Goal: Information Seeking & Learning: Learn about a topic

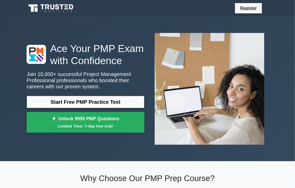
click at [96, 102] on link "Start Free PMP Practice Test" at bounding box center [86, 102] width 118 height 12
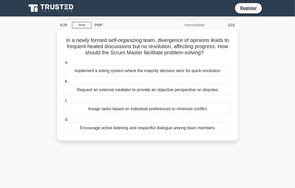
click at [193, 131] on div "Encourage active listening and respectful dialogue among team members" at bounding box center [147, 128] width 167 height 11
click at [64, 122] on input "d. Encourage active listening and respectful dialogue among team members" at bounding box center [64, 119] width 0 height 3
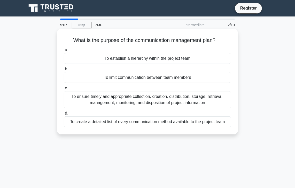
click at [186, 124] on div "To create a detailed list of every communication method available to the projec…" at bounding box center [147, 122] width 167 height 11
click at [64, 115] on input "d. To create a detailed list of every communication method available to the pro…" at bounding box center [64, 113] width 0 height 3
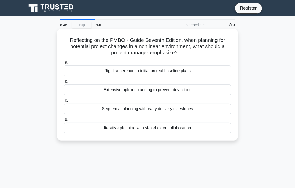
click at [185, 131] on div "Iterative planning with stakeholder collaboration" at bounding box center [147, 128] width 167 height 11
click at [64, 122] on input "d. Iterative planning with stakeholder collaboration" at bounding box center [64, 119] width 0 height 3
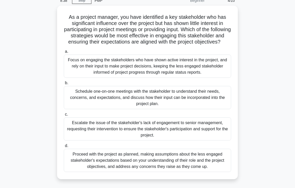
scroll to position [25, 0]
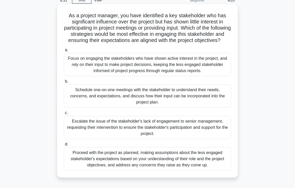
click at [179, 101] on div "Schedule one-on-one meetings with the stakeholder to understand their needs, co…" at bounding box center [147, 96] width 167 height 23
click at [64, 83] on input "b. Schedule one-on-one meetings with the stakeholder to understand their needs,…" at bounding box center [64, 81] width 0 height 3
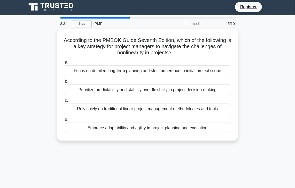
scroll to position [0, 0]
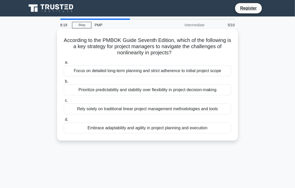
click at [176, 126] on div "Embrace adaptability and agility in project planning and execution" at bounding box center [147, 128] width 167 height 11
click at [64, 122] on input "d. Embrace adaptability and agility in project planning and execution" at bounding box center [64, 119] width 0 height 3
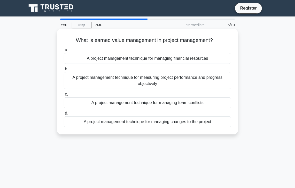
click at [171, 56] on div "A project management technique for managing financial resources" at bounding box center [147, 58] width 167 height 11
click at [64, 52] on input "a. A project management technique for managing financial resources" at bounding box center [64, 50] width 0 height 3
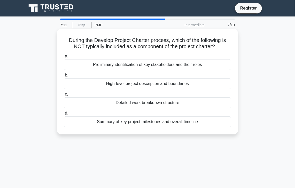
click at [152, 105] on div "Detailed work breakdown structure" at bounding box center [147, 103] width 167 height 11
click at [64, 96] on input "c. Detailed work breakdown structure" at bounding box center [64, 94] width 0 height 3
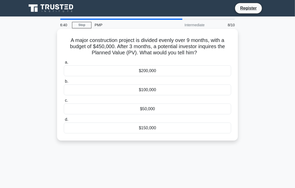
click at [149, 109] on div "$50,000" at bounding box center [147, 109] width 167 height 11
click at [64, 102] on input "c. $50,000" at bounding box center [64, 100] width 0 height 3
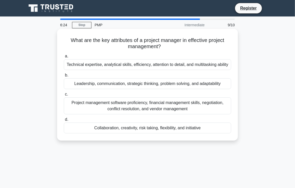
click at [147, 84] on div "Leadership, communication, strategic thinking, problem solving, and adaptability" at bounding box center [147, 83] width 167 height 11
click at [64, 77] on input "b. Leadership, communication, strategic thinking, problem solving, and adaptabi…" at bounding box center [64, 75] width 0 height 3
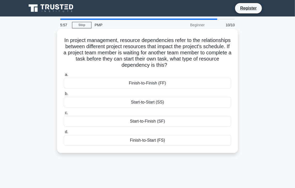
click at [99, 125] on div "Start-to-Finish (SF)" at bounding box center [147, 121] width 167 height 11
click at [64, 115] on input "c. Start-to-Finish (SF)" at bounding box center [64, 112] width 0 height 3
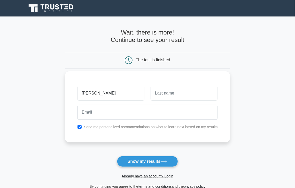
type input "[PERSON_NAME]"
click at [165, 97] on input "text" at bounding box center [183, 93] width 67 height 15
type input "[PERSON_NAME]"
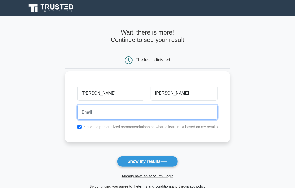
click at [141, 112] on input "email" at bounding box center [147, 112] width 140 height 15
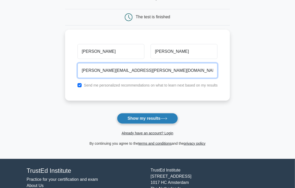
scroll to position [43, 0]
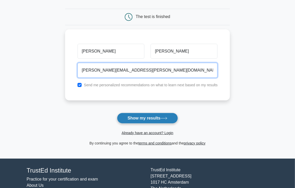
type input "[PERSON_NAME][EMAIL_ADDRESS][PERSON_NAME][DOMAIN_NAME]"
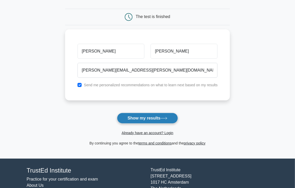
click at [143, 119] on button "Show my results" at bounding box center [147, 118] width 61 height 11
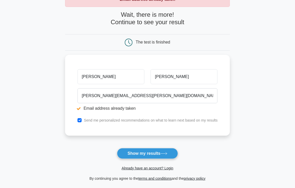
scroll to position [54, 0]
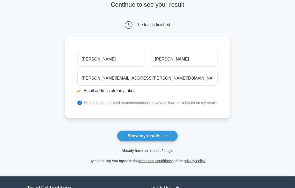
click at [145, 151] on link "Already have an account? Login" at bounding box center [148, 151] width 52 height 4
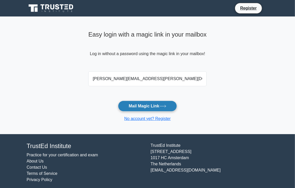
type input "ines.ahmed@gmail.com"
click at [139, 106] on button "Mail Magic Link" at bounding box center [147, 106] width 59 height 11
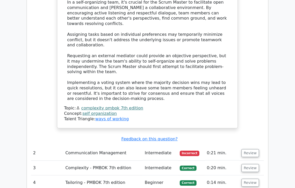
scroll to position [609, 0]
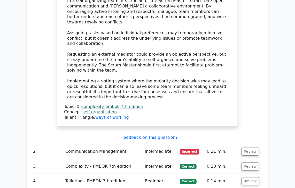
click at [111, 145] on td "Communication Management" at bounding box center [102, 152] width 79 height 15
click at [246, 148] on button "Review" at bounding box center [250, 152] width 18 height 8
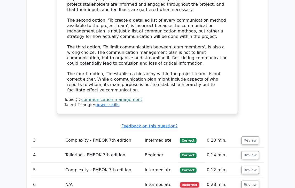
scroll to position [910, 0]
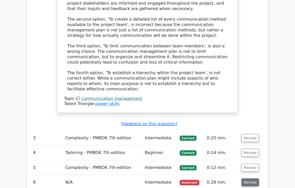
click at [248, 179] on button "Review" at bounding box center [250, 183] width 18 height 8
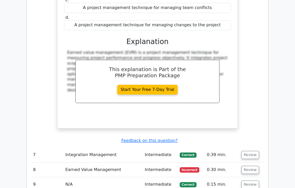
scroll to position [1160, 0]
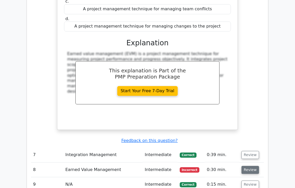
click at [249, 166] on button "Review" at bounding box center [250, 170] width 18 height 8
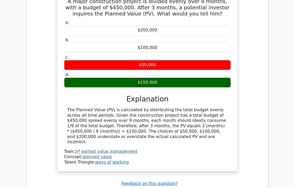
scroll to position [1350, 0]
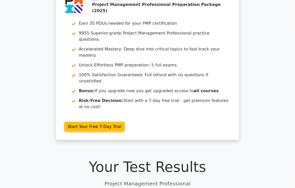
scroll to position [0, 0]
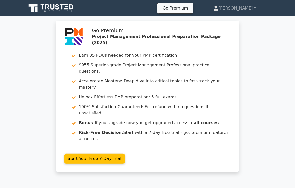
click at [63, 10] on icon at bounding box center [52, 8] width 50 height 10
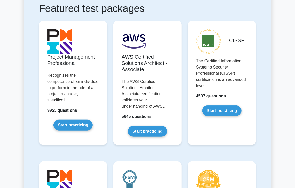
scroll to position [101, 0]
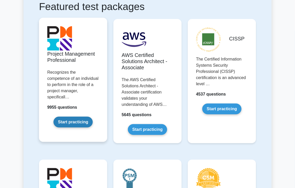
click at [67, 119] on link "Start practicing" at bounding box center [72, 122] width 39 height 11
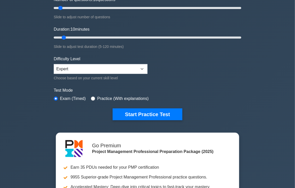
scroll to position [74, 0]
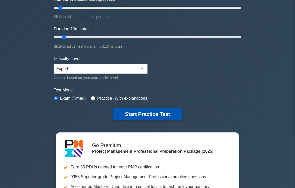
click at [130, 112] on button "Start Practice Test" at bounding box center [148, 114] width 70 height 12
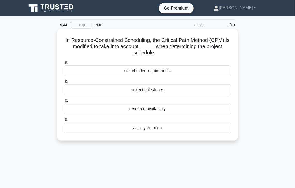
click at [136, 132] on div "activity duration" at bounding box center [147, 128] width 167 height 11
click at [64, 122] on input "d. activity duration" at bounding box center [64, 119] width 0 height 3
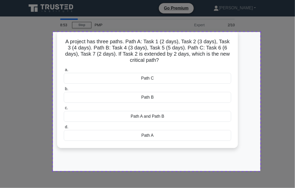
drag, startPoint x: 53, startPoint y: 32, endPoint x: 260, endPoint y: 172, distance: 250.4
click at [260, 172] on div at bounding box center [147, 94] width 295 height 188
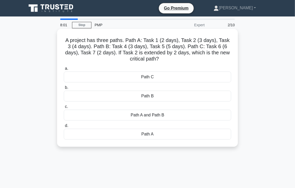
click at [160, 137] on div "Path A" at bounding box center [147, 134] width 167 height 11
click at [64, 128] on input "d. Path A" at bounding box center [64, 125] width 0 height 3
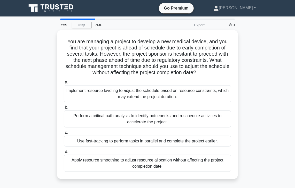
click at [160, 137] on div "Use fast-tracking to perform tasks in parallel and complete the project earlier." at bounding box center [147, 141] width 167 height 11
click at [64, 135] on input "c. Use fast-tracking to perform tasks in parallel and complete the project earl…" at bounding box center [64, 132] width 0 height 3
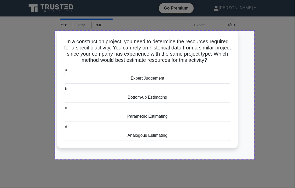
drag, startPoint x: 56, startPoint y: 31, endPoint x: 254, endPoint y: 160, distance: 236.3
click at [254, 160] on div at bounding box center [147, 94] width 295 height 188
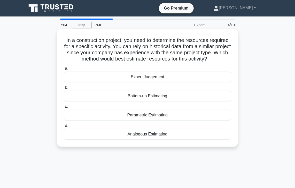
click at [209, 133] on div "Analogous Estimating" at bounding box center [147, 134] width 167 height 11
click at [64, 128] on input "d. Analogous Estimating" at bounding box center [64, 125] width 0 height 3
